Goal: Task Accomplishment & Management: Manage account settings

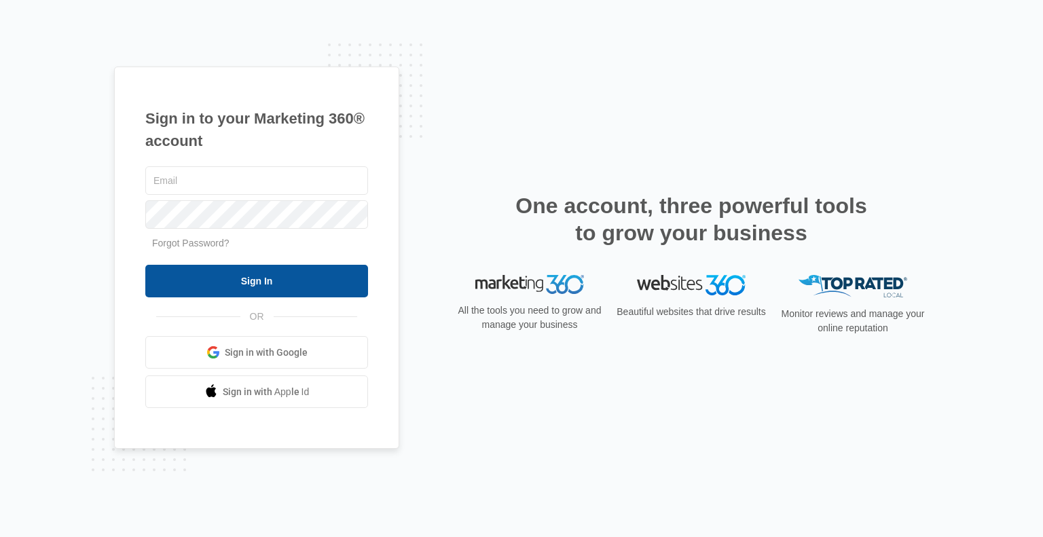
type input "[PERSON_NAME][EMAIL_ADDRESS][DOMAIN_NAME]"
click at [247, 284] on input "Sign In" at bounding box center [256, 281] width 223 height 33
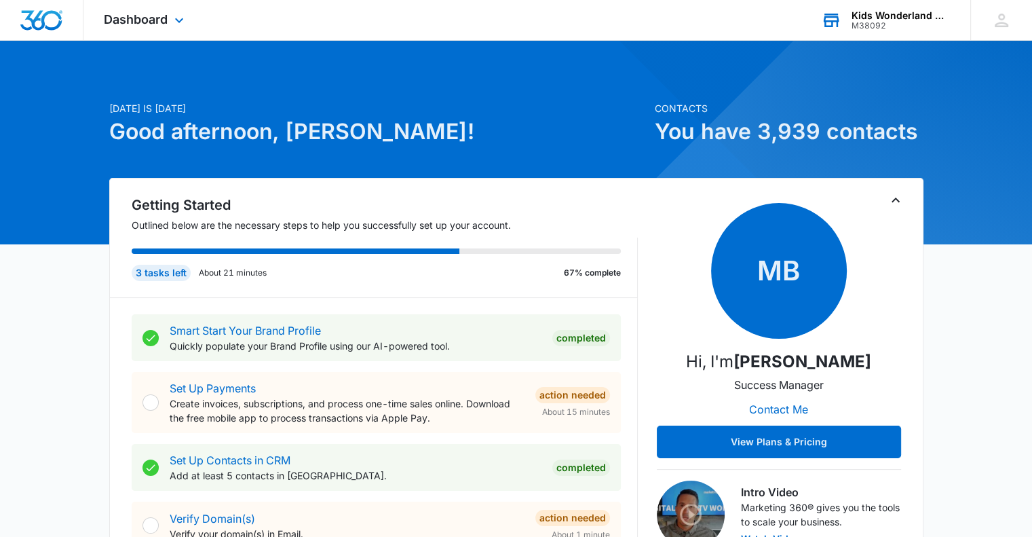
click at [840, 21] on icon at bounding box center [831, 20] width 20 height 20
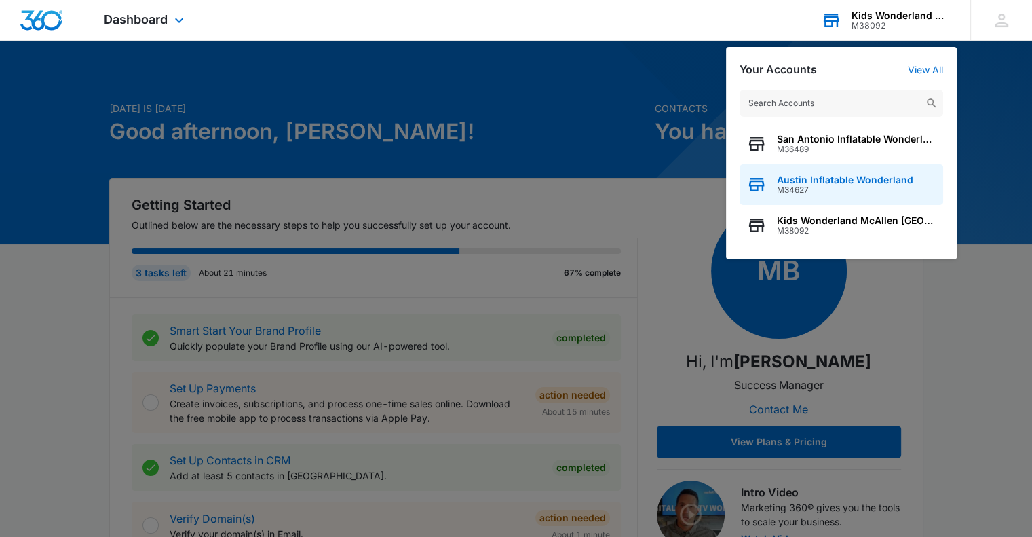
click at [819, 184] on span "Austin Inflatable Wonderland" at bounding box center [845, 179] width 136 height 11
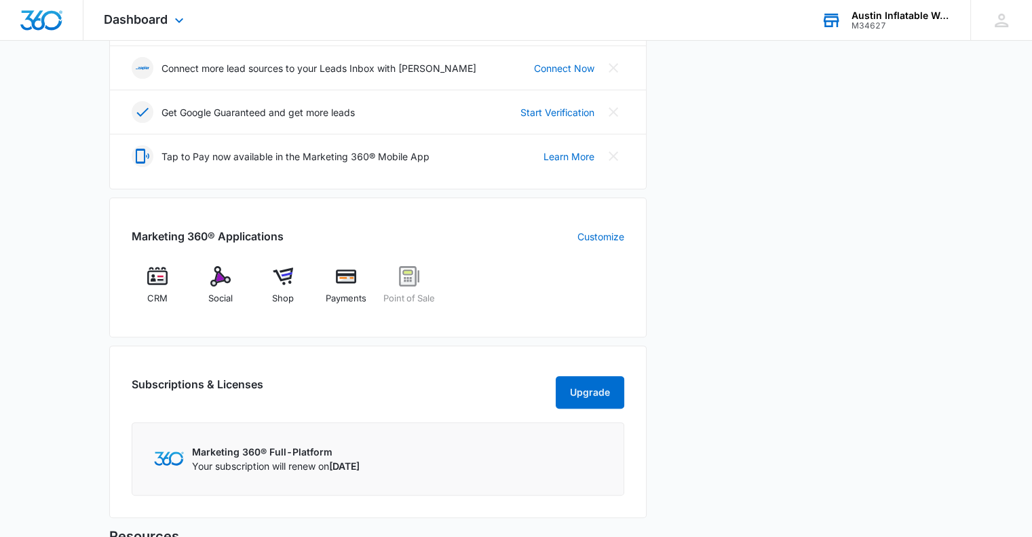
scroll to position [374, 0]
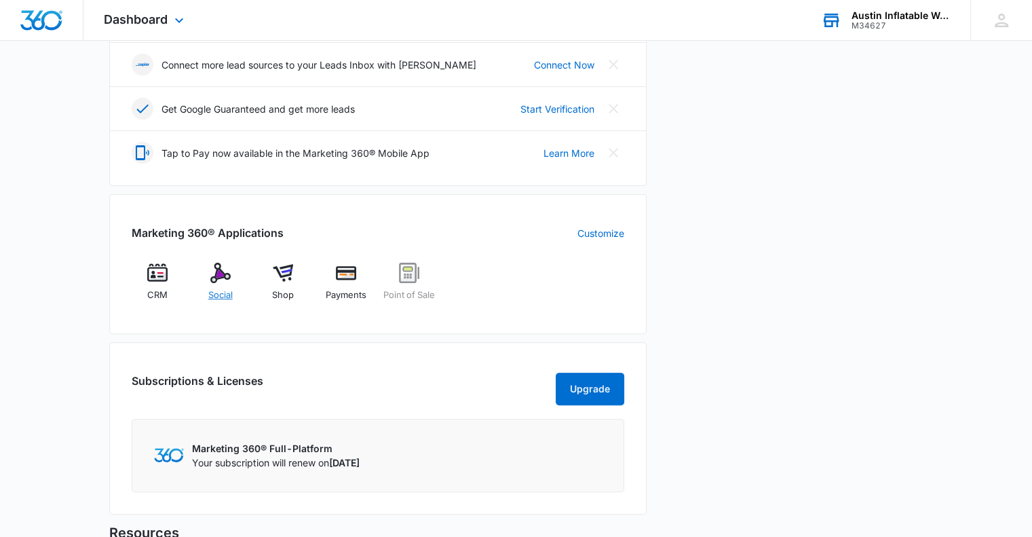
click at [212, 282] on div "Social" at bounding box center [220, 287] width 52 height 49
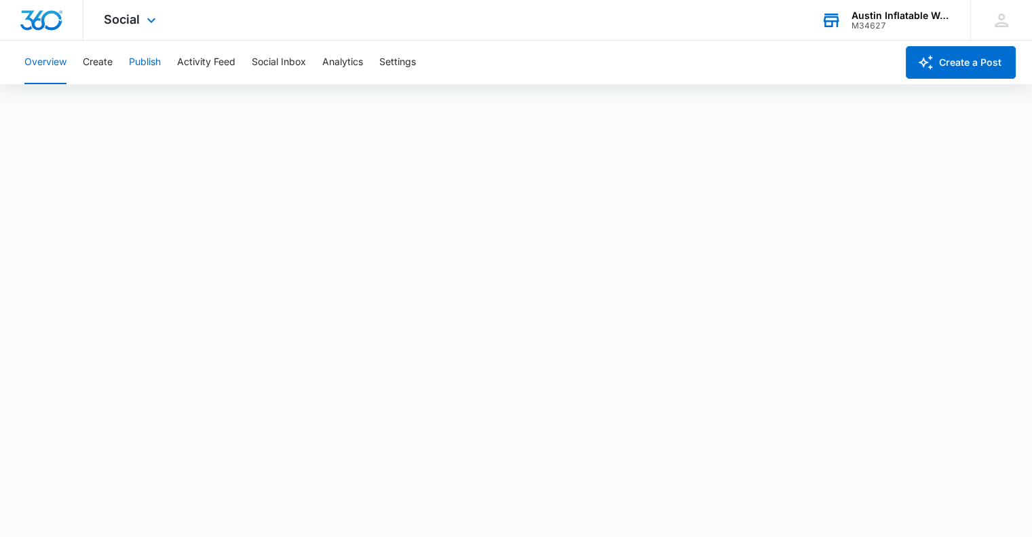
click at [143, 65] on button "Publish" at bounding box center [145, 62] width 32 height 43
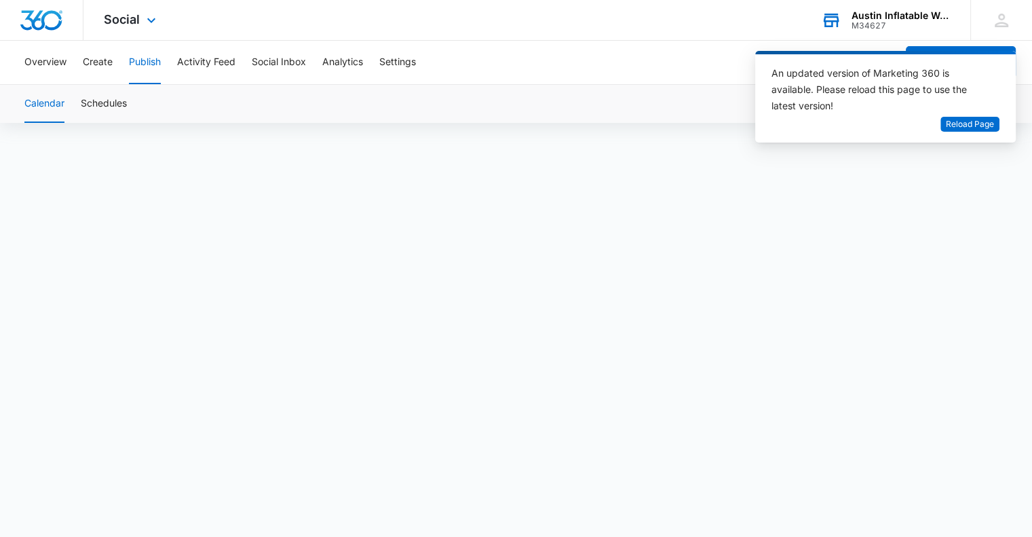
click at [859, 19] on div "Austin Inflatable Wonderland" at bounding box center [901, 15] width 99 height 11
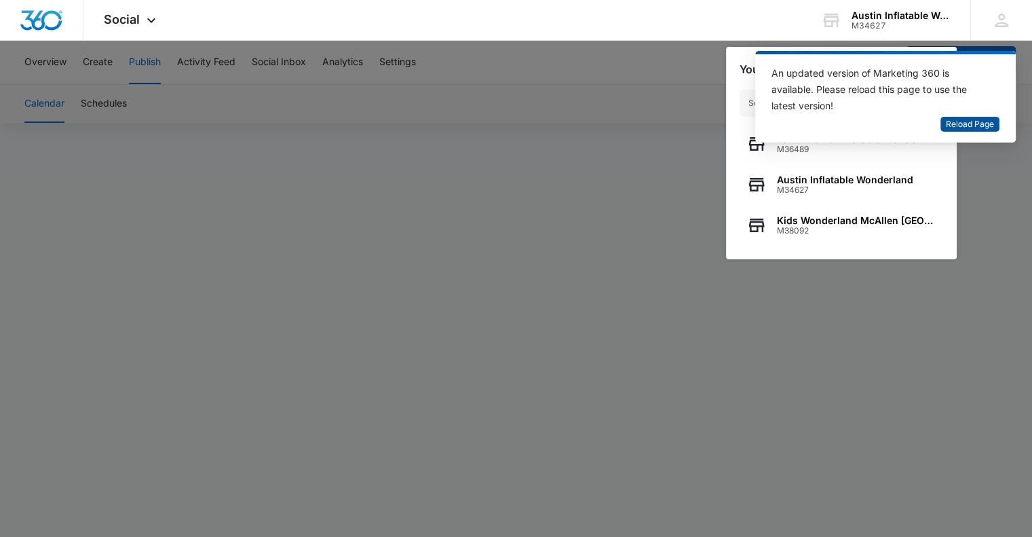
click at [967, 120] on span "Reload Page" at bounding box center [970, 124] width 48 height 13
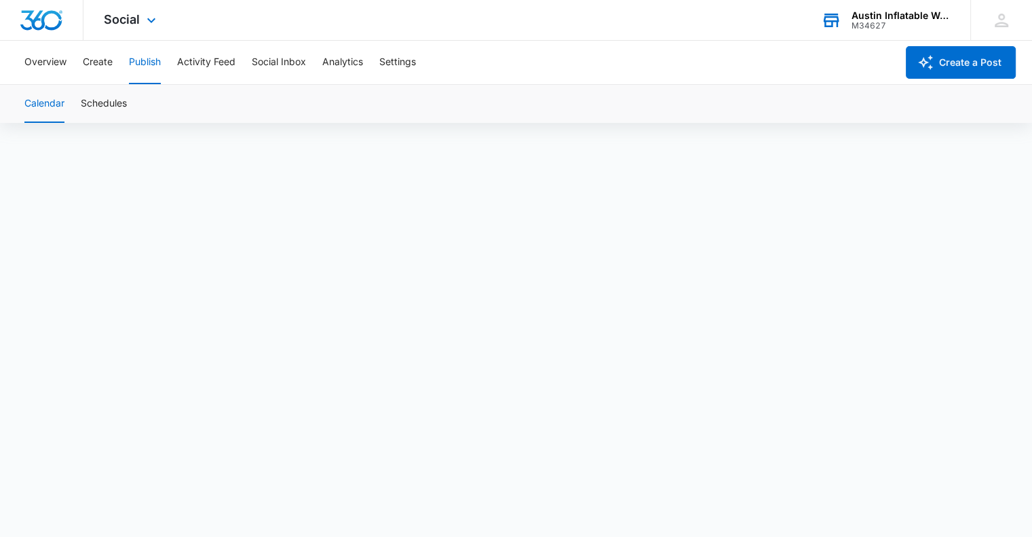
click at [891, 20] on div "Austin Inflatable Wonderland" at bounding box center [901, 15] width 99 height 11
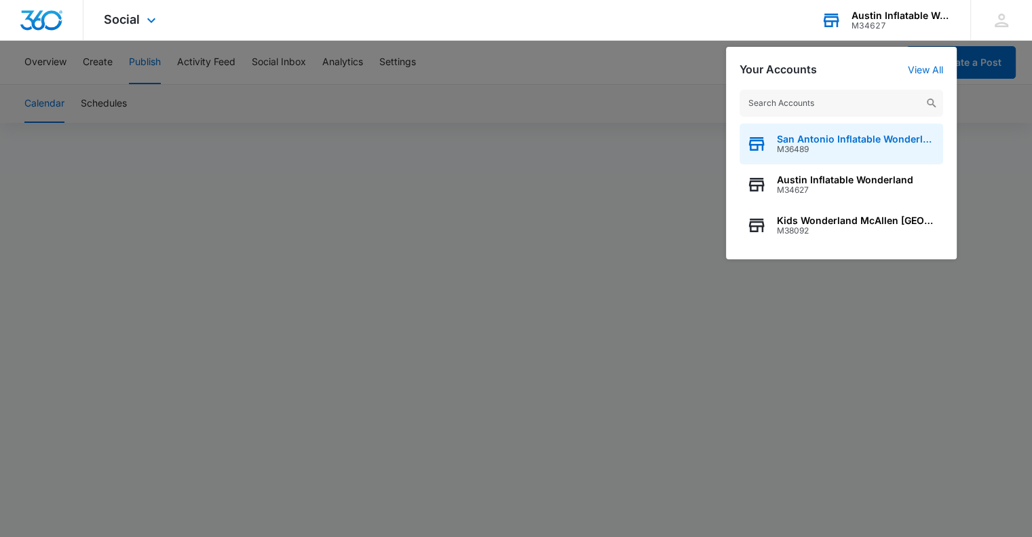
click at [801, 145] on span "M36489" at bounding box center [857, 150] width 160 height 10
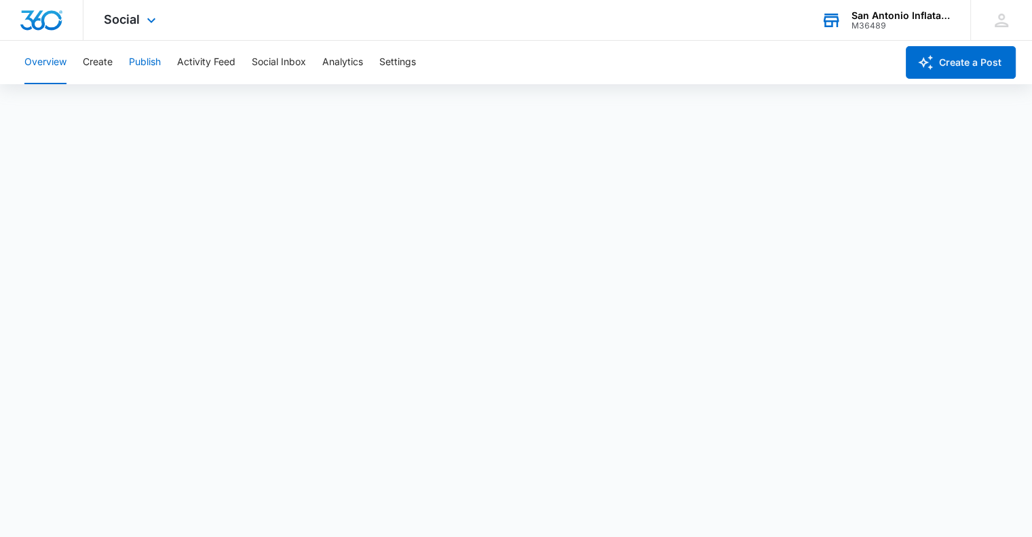
click at [153, 59] on button "Publish" at bounding box center [145, 62] width 32 height 43
click at [855, 24] on div "M36489" at bounding box center [901, 26] width 99 height 10
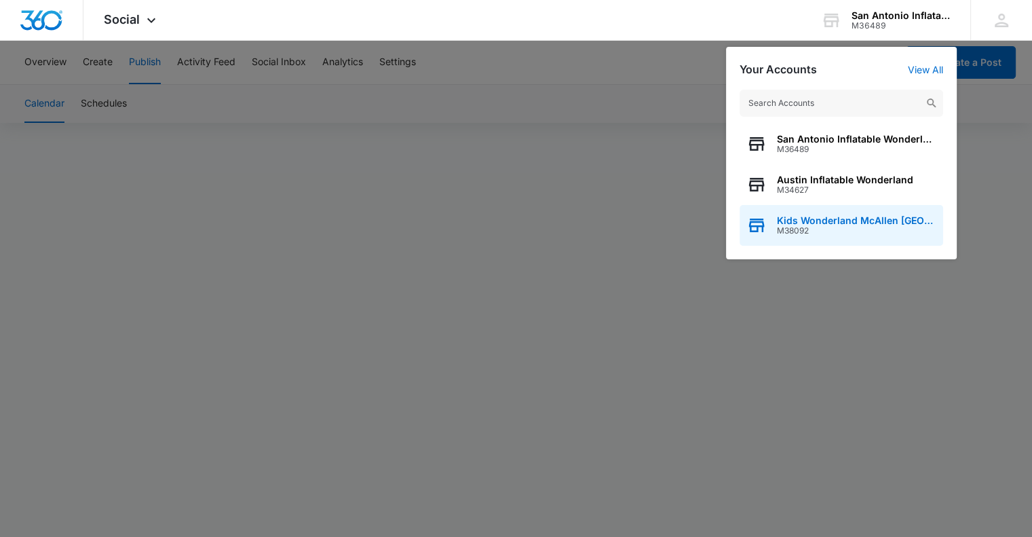
click at [816, 215] on span "Kids Wonderland McAllen [GEOGRAPHIC_DATA]" at bounding box center [857, 220] width 160 height 11
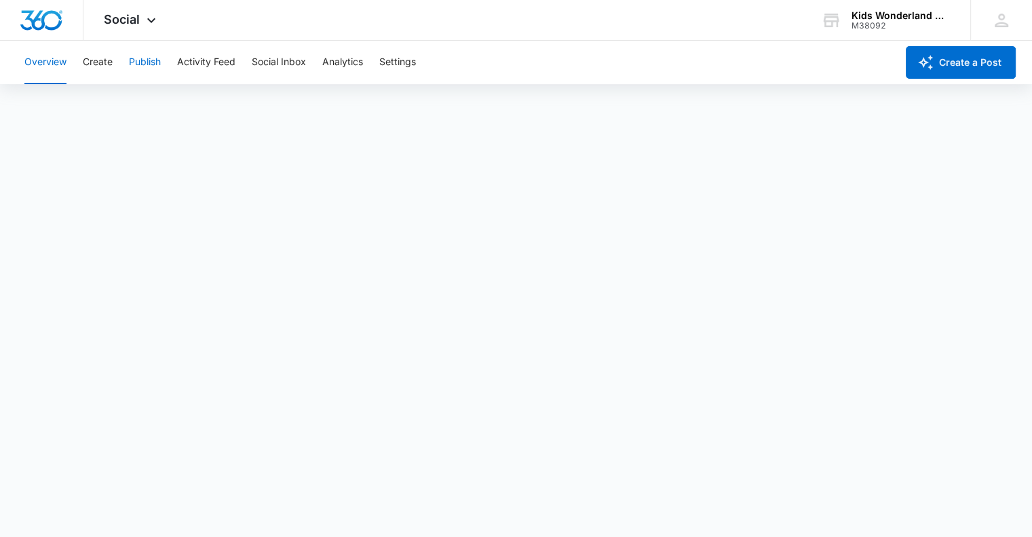
click at [147, 59] on button "Publish" at bounding box center [145, 62] width 32 height 43
